Goal: Information Seeking & Learning: Learn about a topic

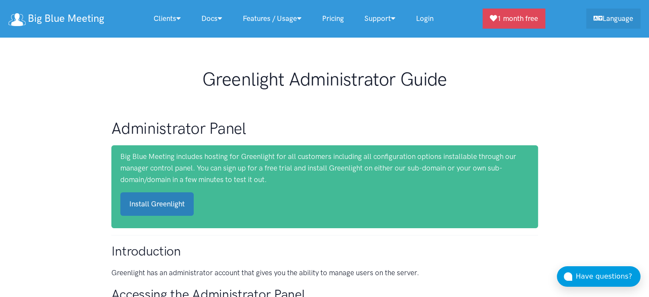
click at [149, 201] on link "Install Greenlight" at bounding box center [156, 203] width 73 height 23
click at [333, 17] on link "Pricing" at bounding box center [333, 18] width 42 height 18
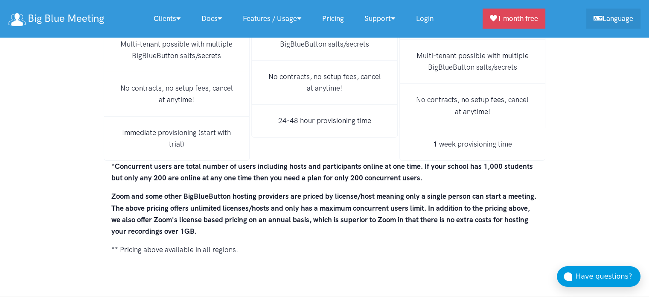
scroll to position [6008, 0]
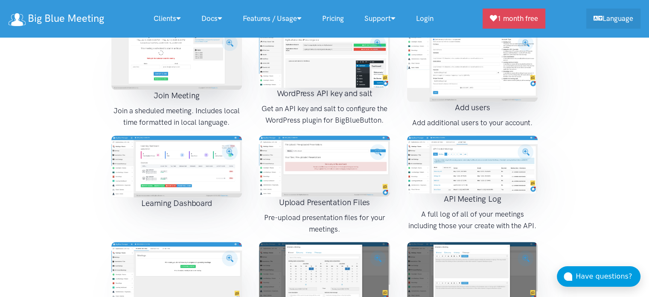
scroll to position [1110, 0]
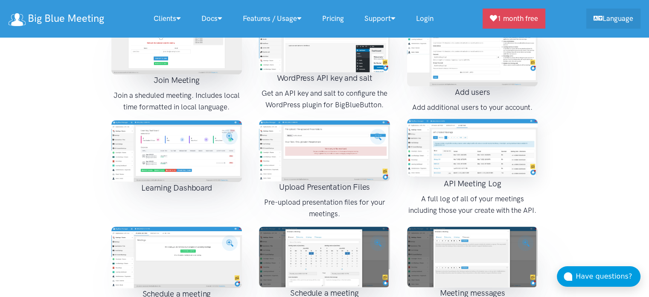
click at [480, 119] on img at bounding box center [472, 148] width 131 height 58
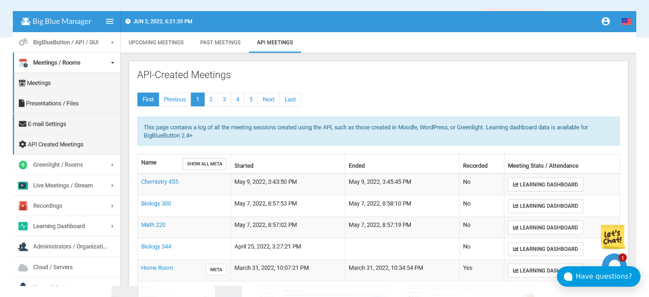
scroll to position [1195, 0]
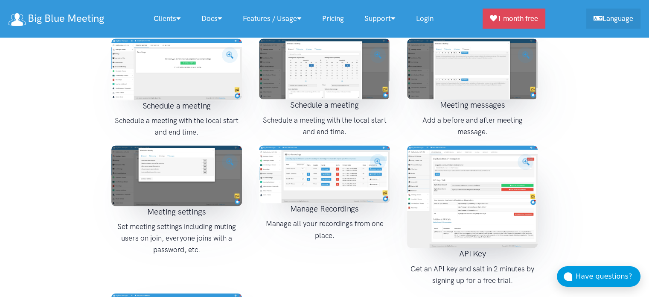
scroll to position [1323, 0]
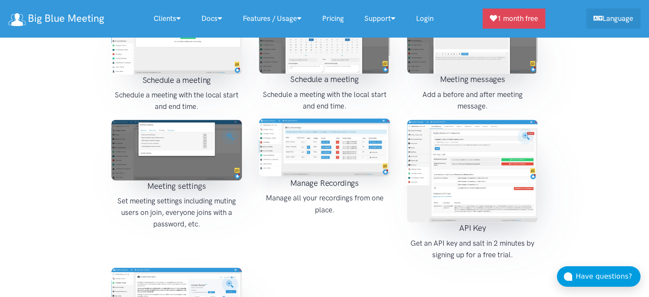
click at [315, 118] on img at bounding box center [324, 147] width 131 height 58
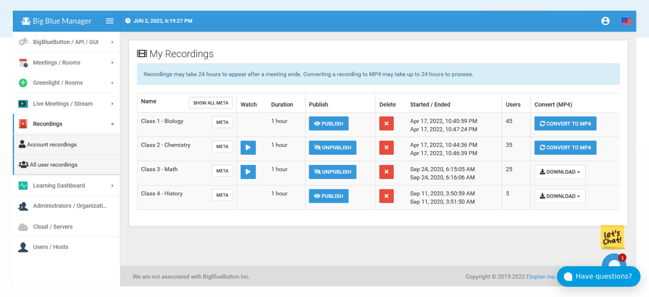
scroll to position [2433, 0]
click at [350, 143] on img at bounding box center [324, 148] width 623 height 275
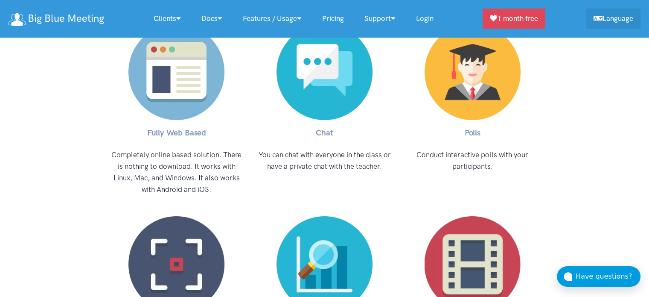
scroll to position [3116, 0]
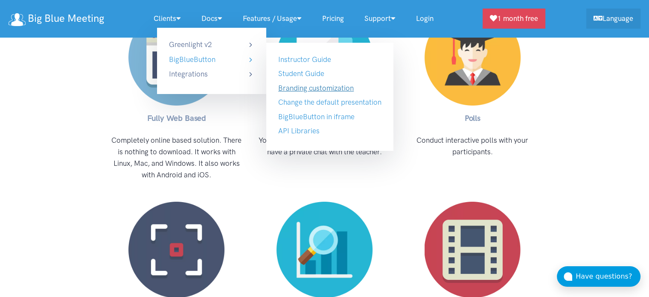
click at [298, 87] on link "Branding customization" at bounding box center [316, 88] width 76 height 9
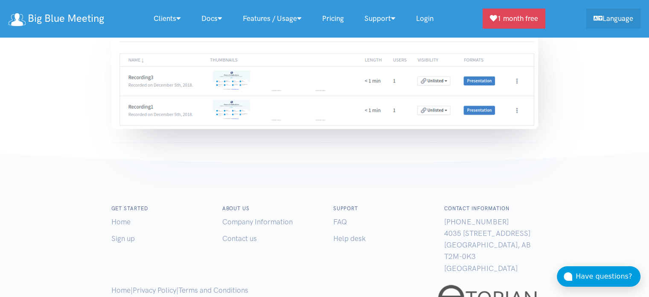
scroll to position [5258, 0]
